Goal: Find contact information: Find contact information

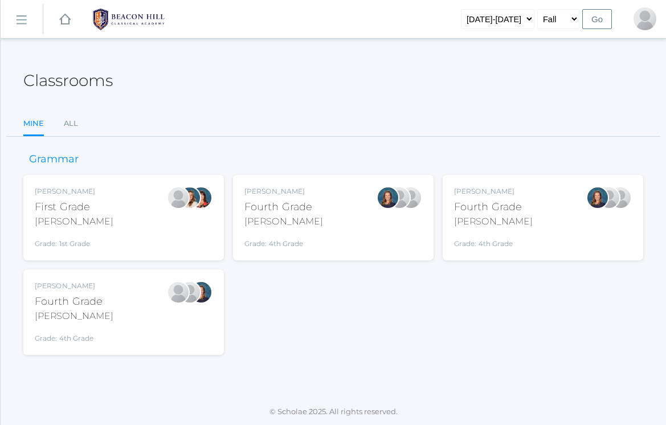
click at [18, 27] on link "icons/ui/navigation/hamburger Created with Sketch." at bounding box center [22, 19] width 42 height 31
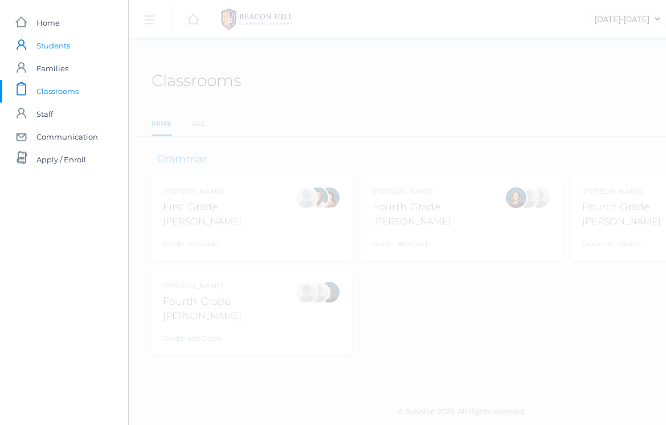
click at [54, 47] on span "Students" at bounding box center [53, 45] width 34 height 23
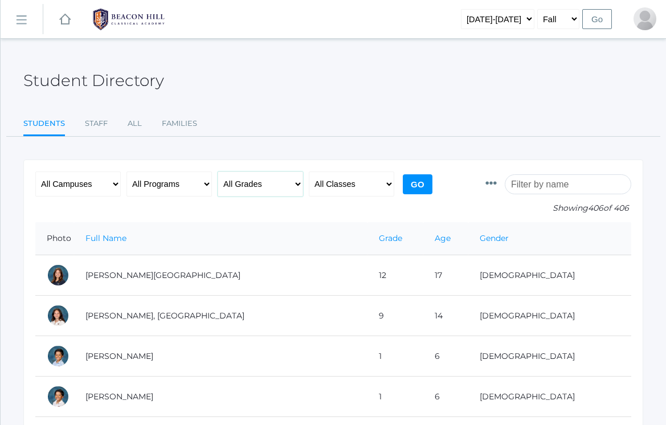
select select "4"
click at [412, 176] on input "Go" at bounding box center [418, 184] width 30 height 20
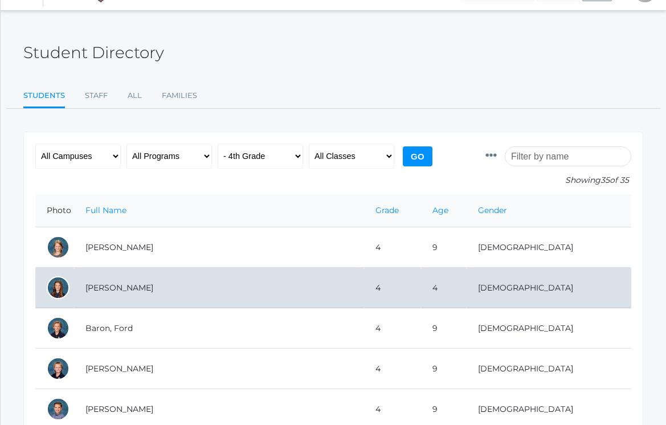
scroll to position [76, 0]
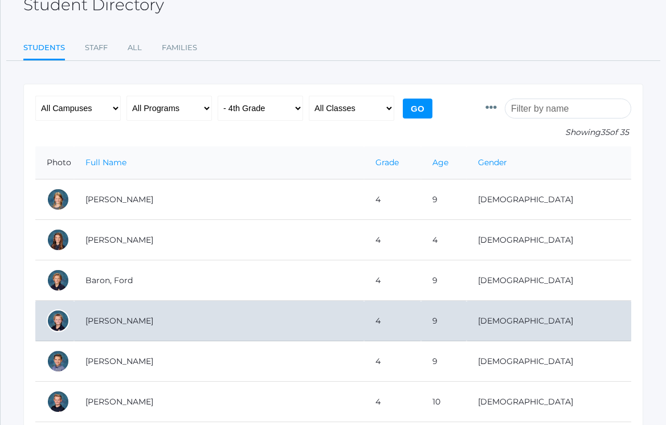
click at [118, 323] on td "[PERSON_NAME]" at bounding box center [219, 321] width 290 height 40
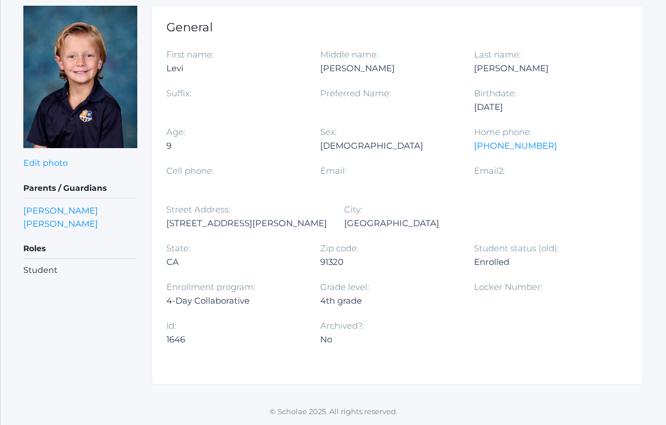
scroll to position [155, 0]
click at [69, 219] on link "[PERSON_NAME]" at bounding box center [60, 223] width 75 height 13
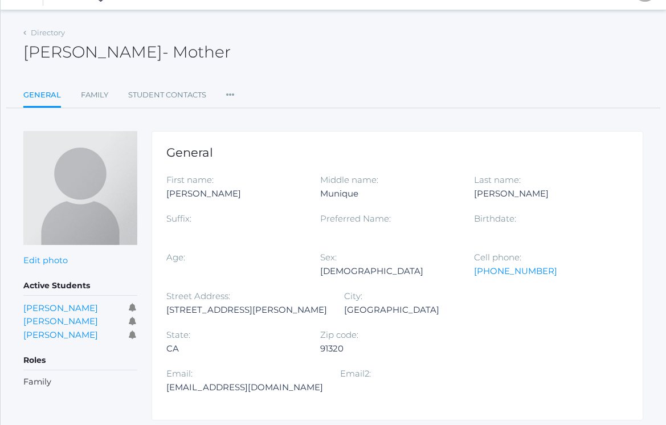
scroll to position [28, 0]
click at [323, 381] on div "[EMAIL_ADDRESS][DOMAIN_NAME]" at bounding box center [244, 388] width 157 height 14
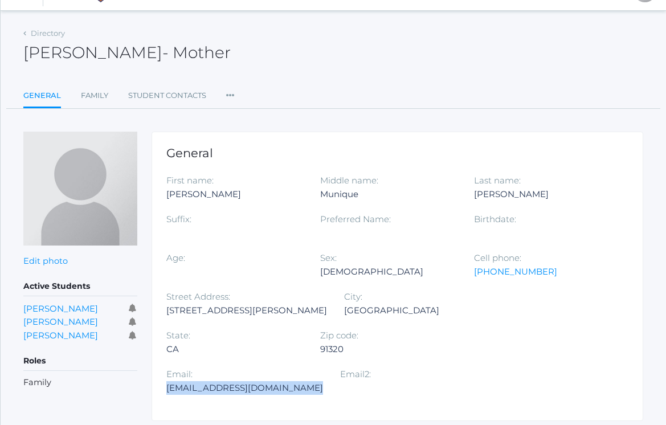
copy div "[EMAIL_ADDRESS][DOMAIN_NAME]"
click at [39, 34] on link "Directory" at bounding box center [48, 33] width 34 height 9
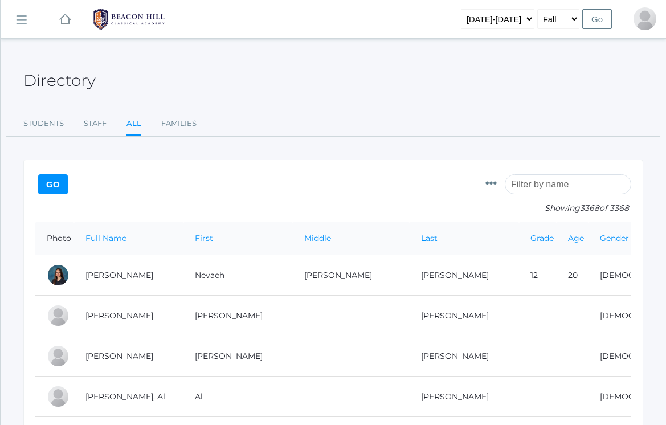
click at [24, 15] on rect at bounding box center [21, 20] width 18 height 18
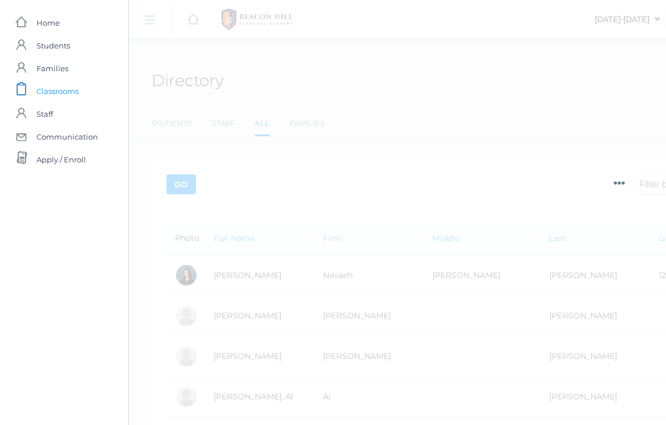
click at [58, 89] on span "Classrooms" at bounding box center [57, 91] width 42 height 23
